Goal: Transaction & Acquisition: Download file/media

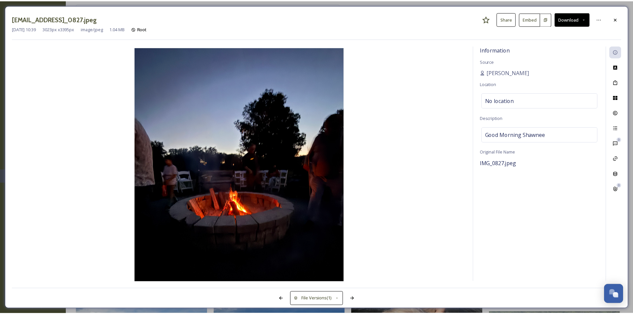
scroll to position [133, 0]
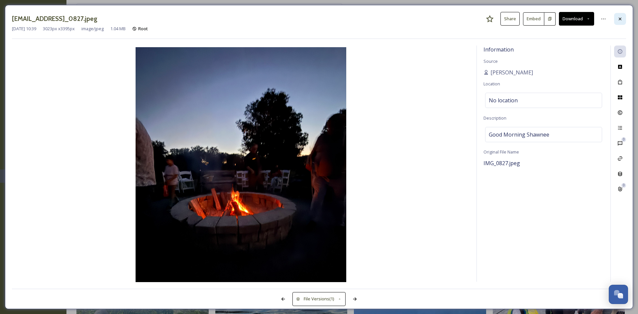
click at [622, 18] on icon at bounding box center [620, 18] width 5 height 5
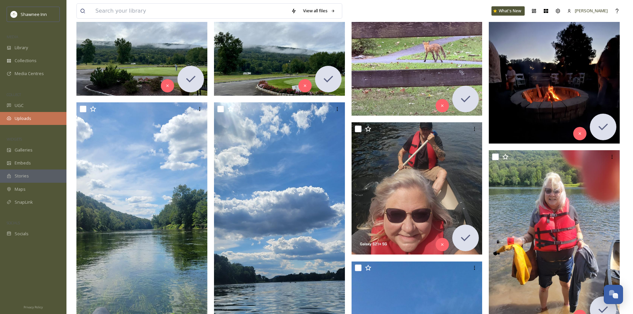
click at [33, 118] on div "Uploads" at bounding box center [33, 118] width 66 height 13
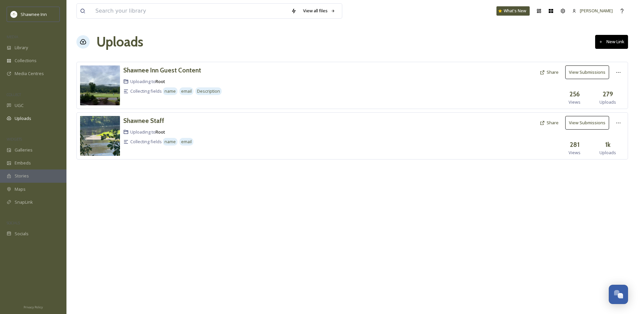
click at [192, 219] on div "View all files What's New Mackenzie Uploads New Link Shawnee Inn Guest Content …" at bounding box center [352, 157] width 572 height 314
click at [38, 43] on div "Library" at bounding box center [33, 47] width 66 height 13
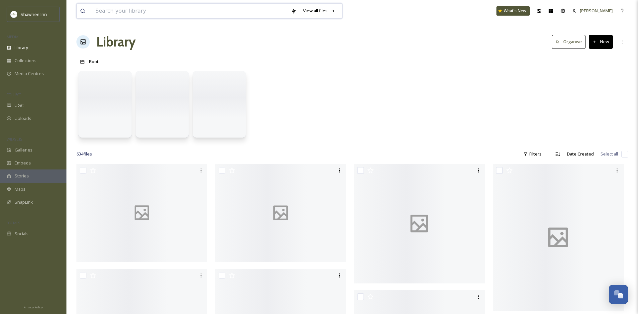
click at [154, 6] on input at bounding box center [190, 11] width 196 height 15
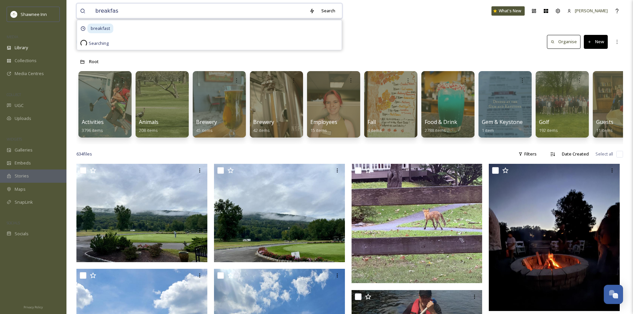
type input "breakfast"
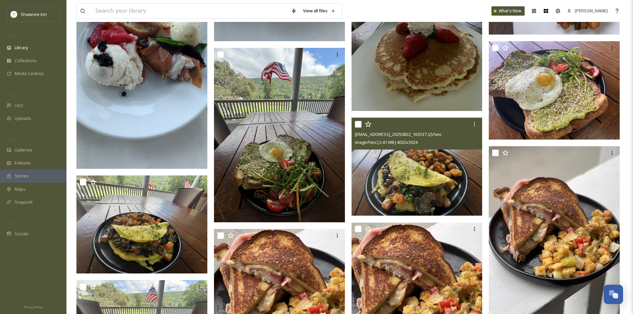
scroll to position [399, 0]
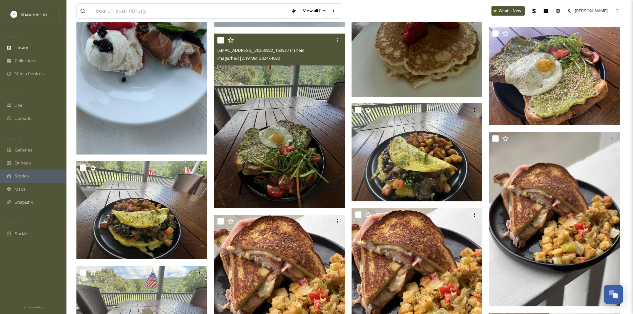
click at [291, 123] on img at bounding box center [279, 121] width 131 height 174
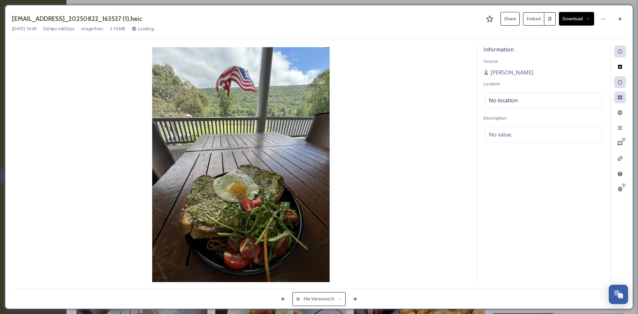
click at [585, 18] on button "Download" at bounding box center [576, 19] width 35 height 14
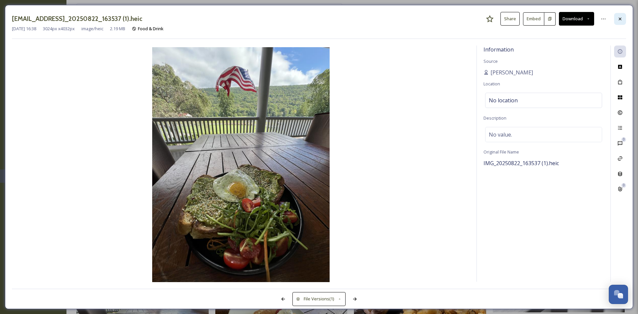
click at [625, 16] on div at bounding box center [620, 19] width 12 height 12
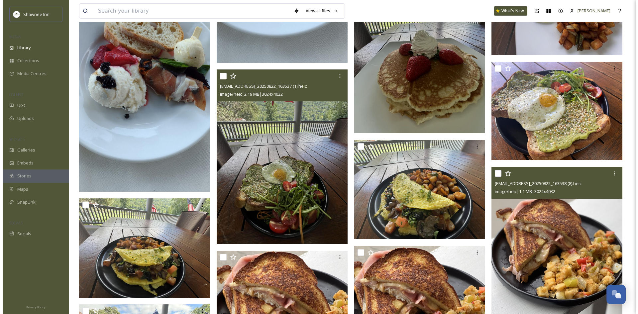
scroll to position [366, 0]
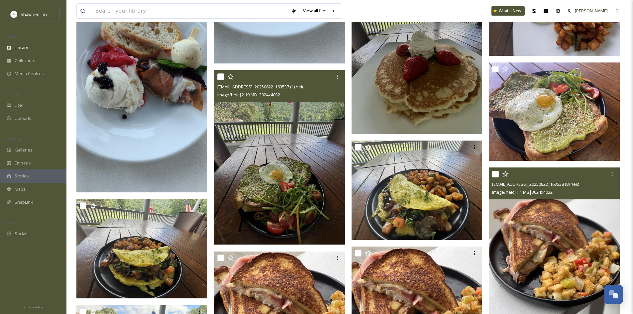
click at [558, 112] on img at bounding box center [554, 111] width 131 height 98
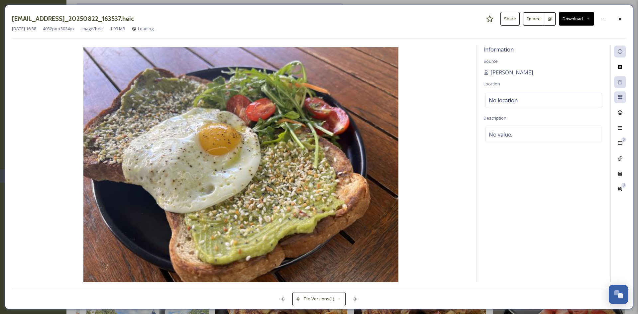
click at [572, 15] on button "Download" at bounding box center [576, 19] width 35 height 14
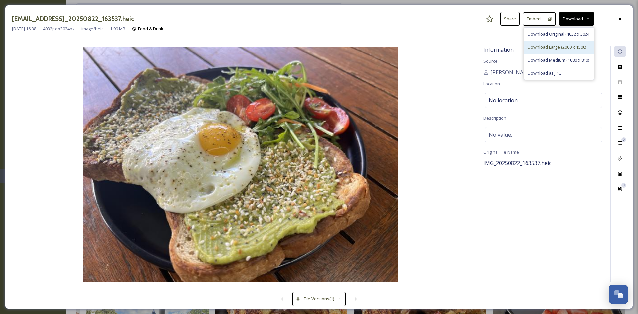
click at [561, 47] on span "Download Large (2000 x 1500)" at bounding box center [557, 47] width 58 height 6
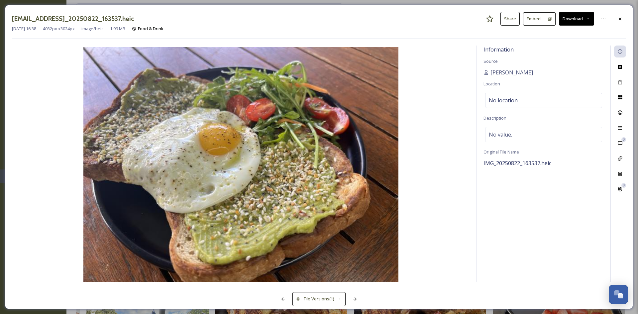
click at [589, 24] on button "Download" at bounding box center [576, 19] width 35 height 14
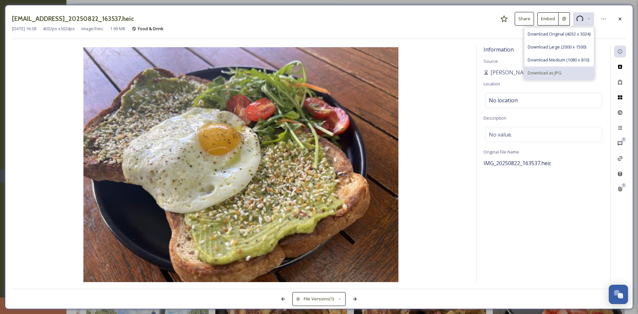
click at [565, 76] on div "Download as JPG" at bounding box center [558, 72] width 69 height 13
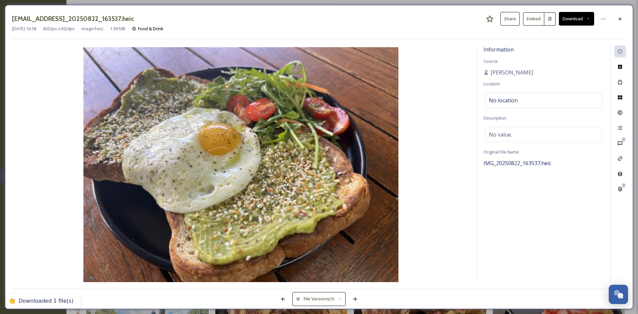
click at [534, 183] on div "Information Source [PERSON_NAME] Location No location Description No value. Ori…" at bounding box center [544, 164] width 134 height 236
